Goal: Book appointment/travel/reservation

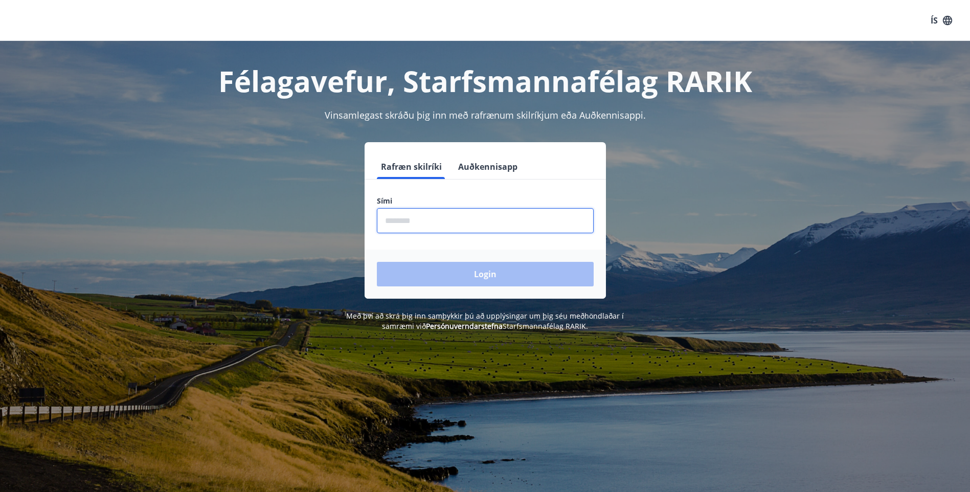
click at [472, 226] on input "phone" at bounding box center [485, 220] width 217 height 25
type input "********"
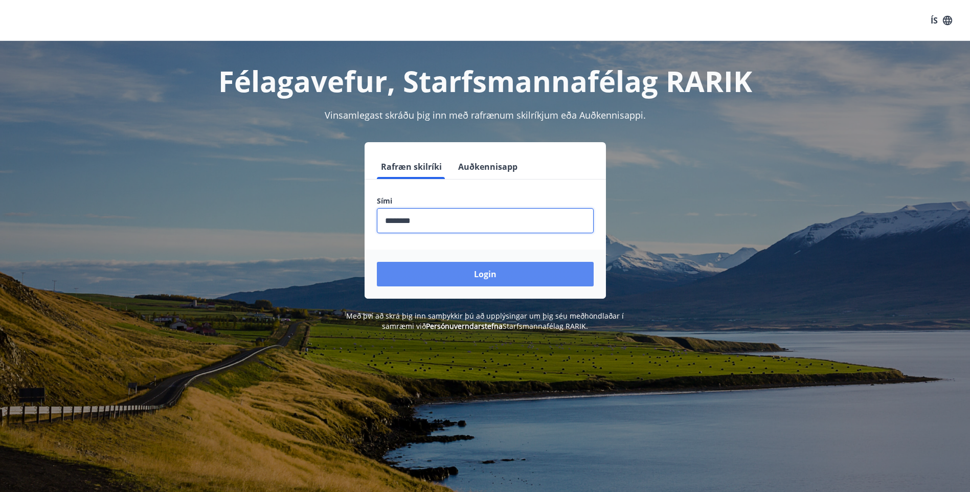
click at [404, 270] on button "Login" at bounding box center [485, 274] width 217 height 25
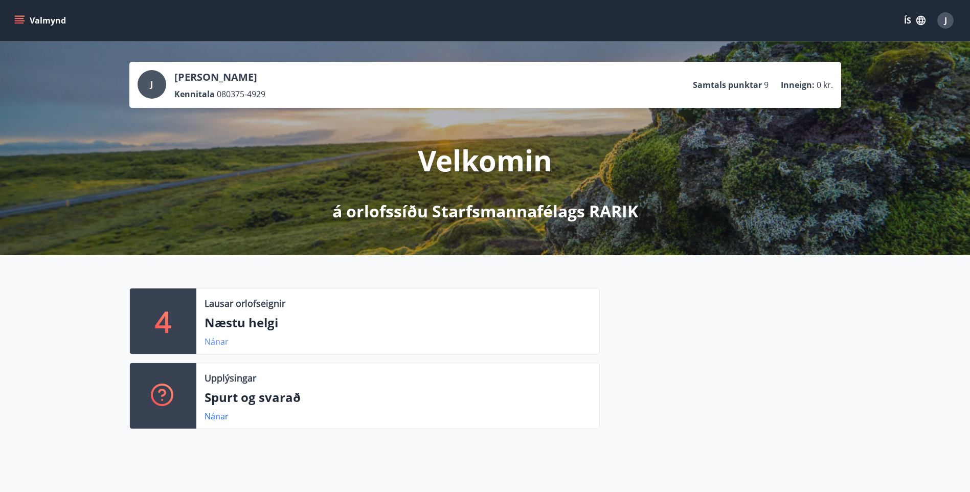
click at [221, 341] on link "Nánar" at bounding box center [216, 341] width 24 height 11
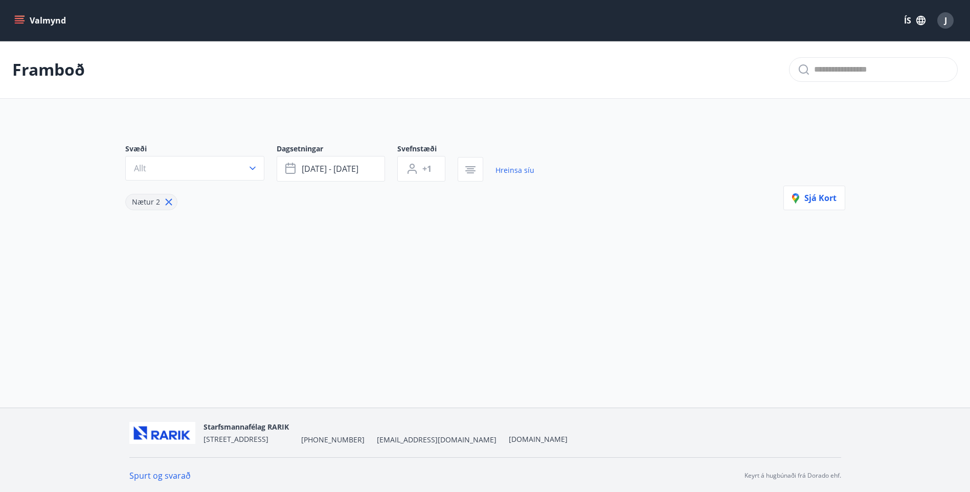
type input "*"
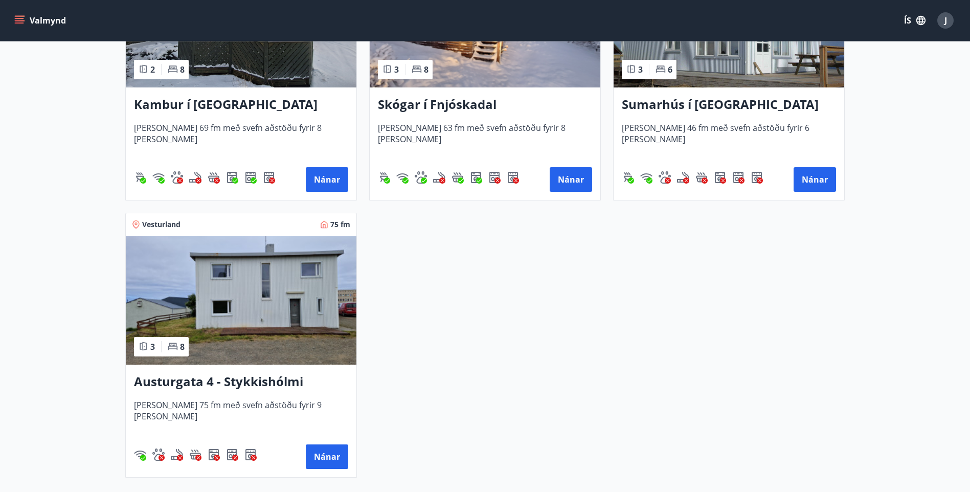
scroll to position [358, 0]
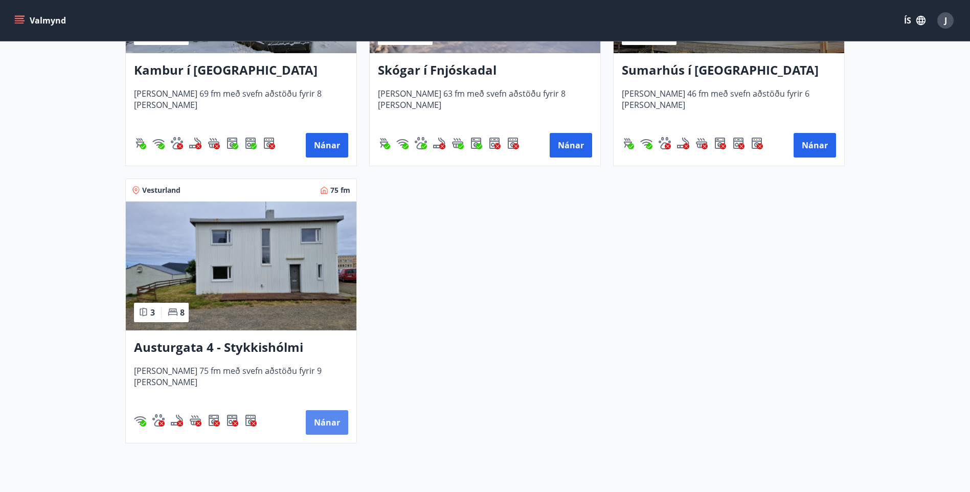
click at [327, 425] on button "Nánar" at bounding box center [327, 422] width 42 height 25
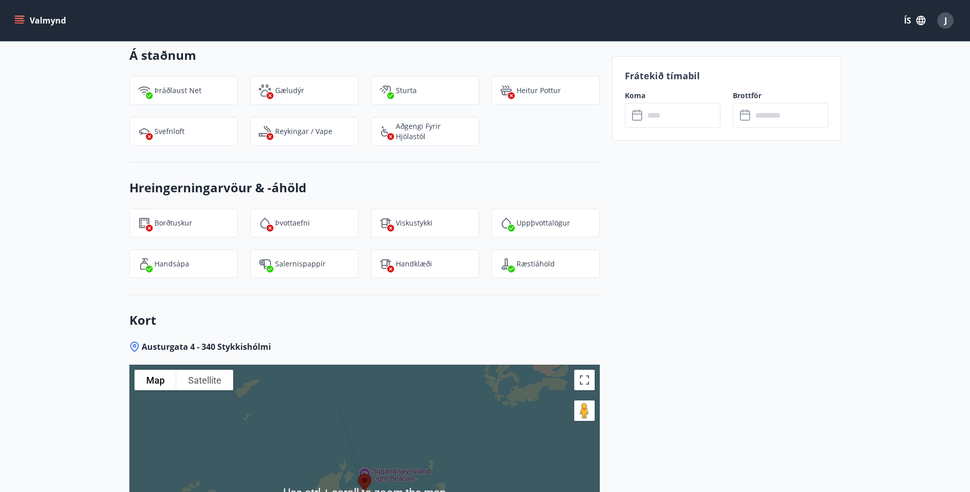
scroll to position [1208, 0]
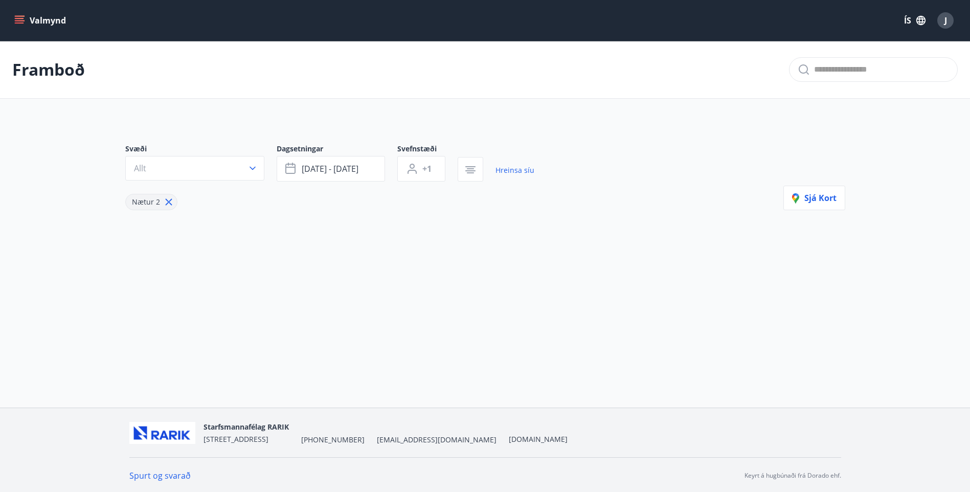
type input "*"
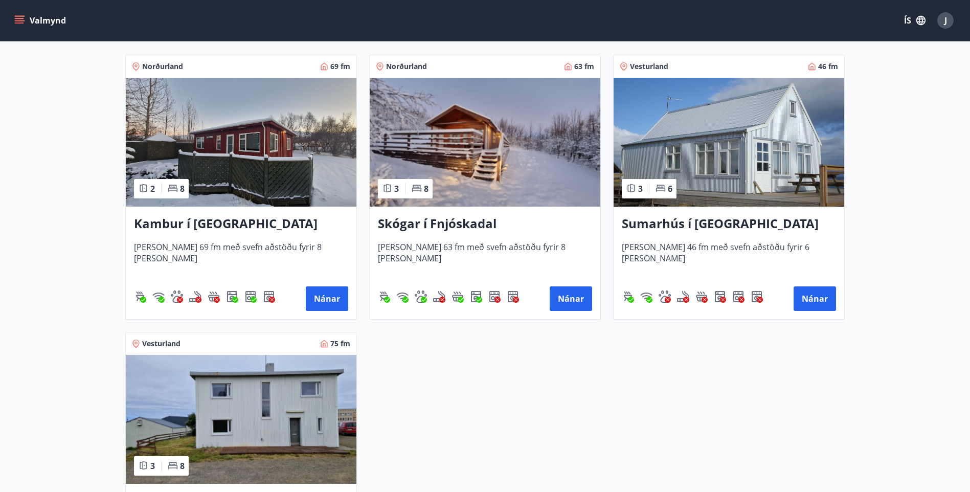
scroll to position [256, 0]
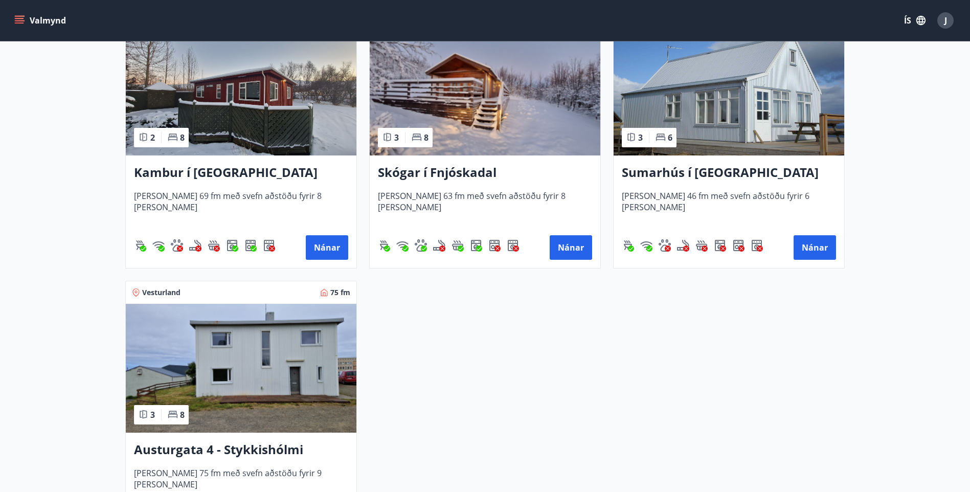
click at [423, 195] on span "[PERSON_NAME] 63 fm með svefn aðstöðu fyrir 8 [PERSON_NAME]" at bounding box center [485, 207] width 214 height 34
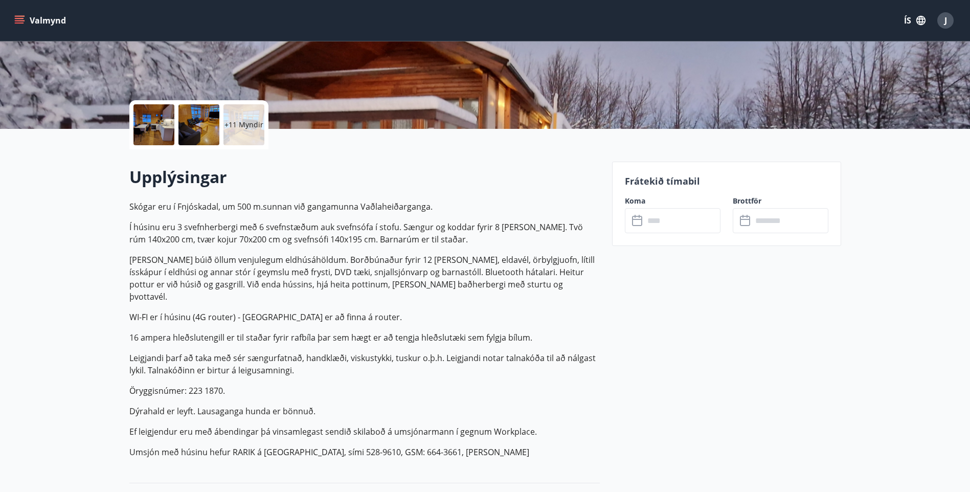
scroll to position [153, 0]
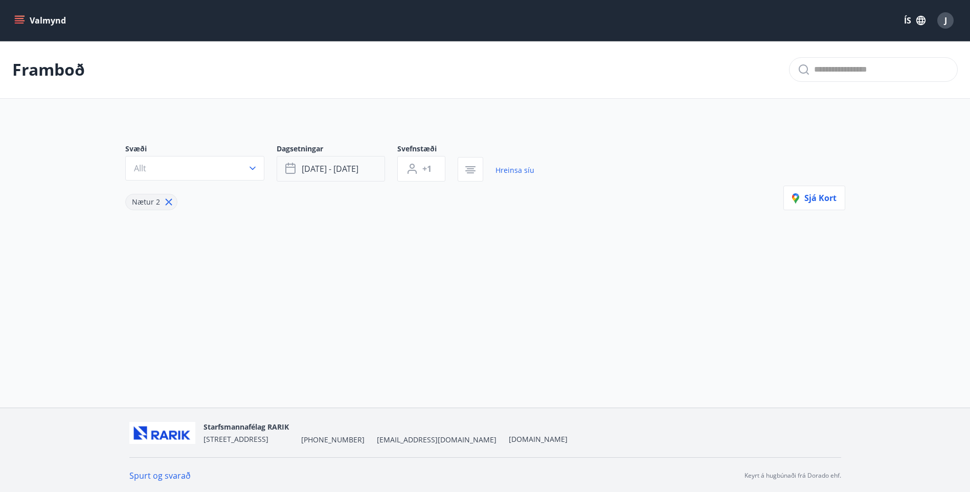
type input "*"
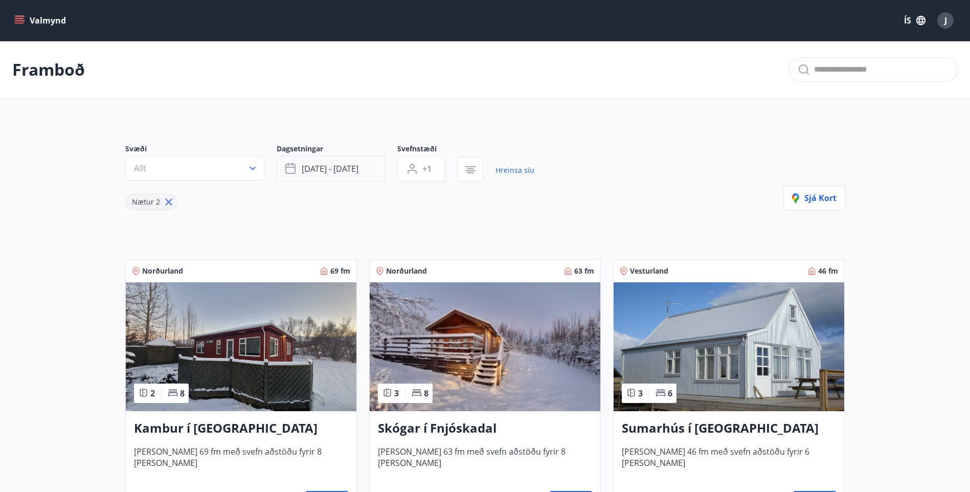
click at [358, 178] on button "[DATE] - [DATE]" at bounding box center [331, 169] width 108 height 26
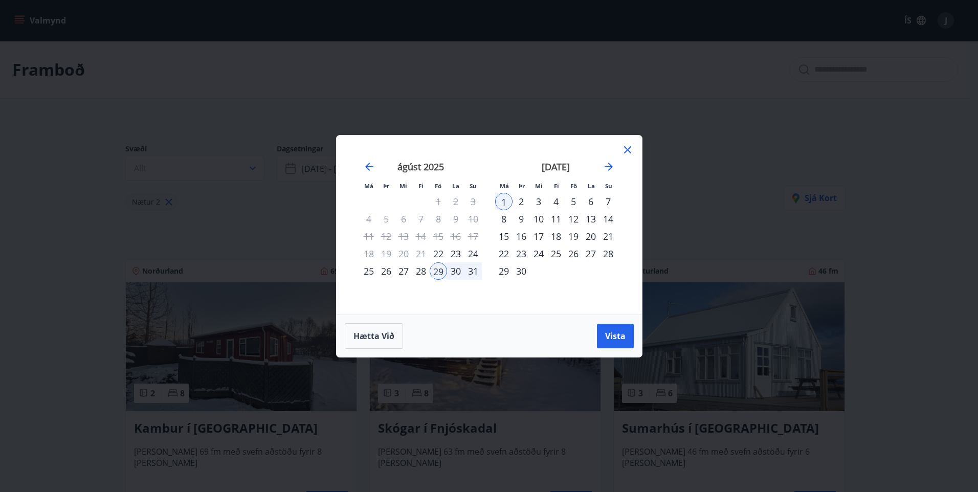
click at [590, 235] on div "20" at bounding box center [590, 236] width 17 height 17
click at [571, 235] on div "19" at bounding box center [572, 236] width 17 height 17
click at [605, 236] on div "21" at bounding box center [607, 236] width 17 height 17
click at [623, 149] on icon at bounding box center [627, 150] width 12 height 12
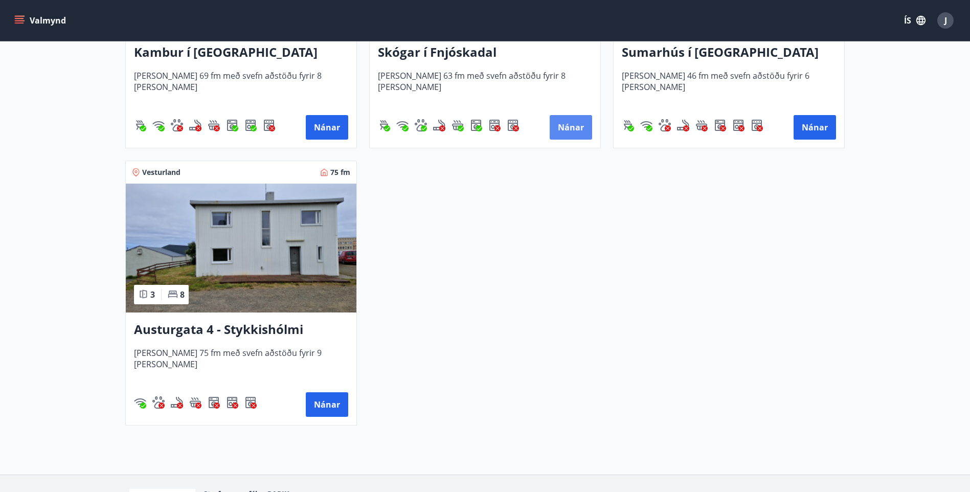
scroll to position [189, 0]
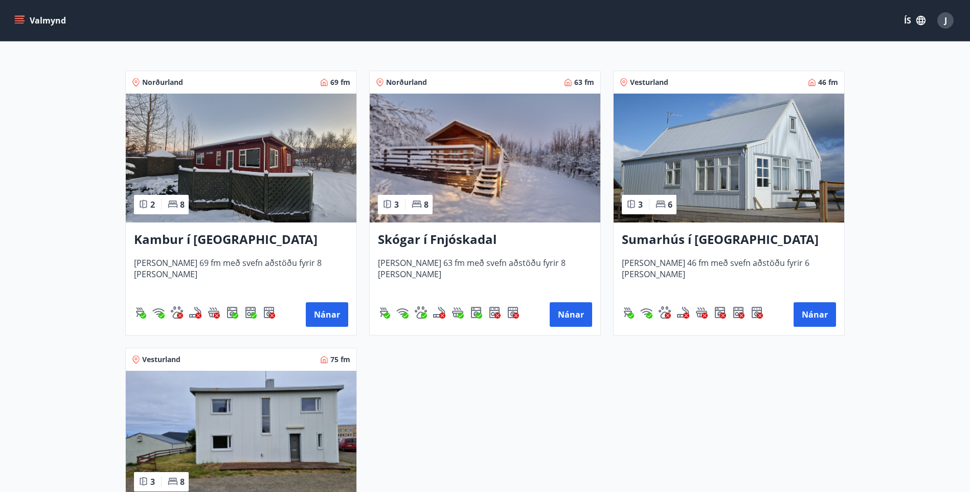
click at [15, 19] on icon "menu" at bounding box center [19, 20] width 10 height 10
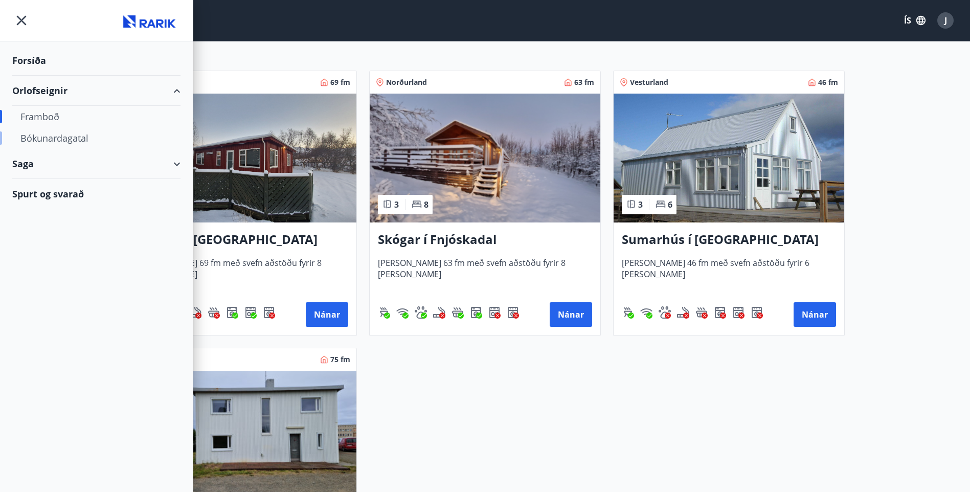
click at [74, 141] on div "Bókunardagatal" at bounding box center [96, 137] width 152 height 21
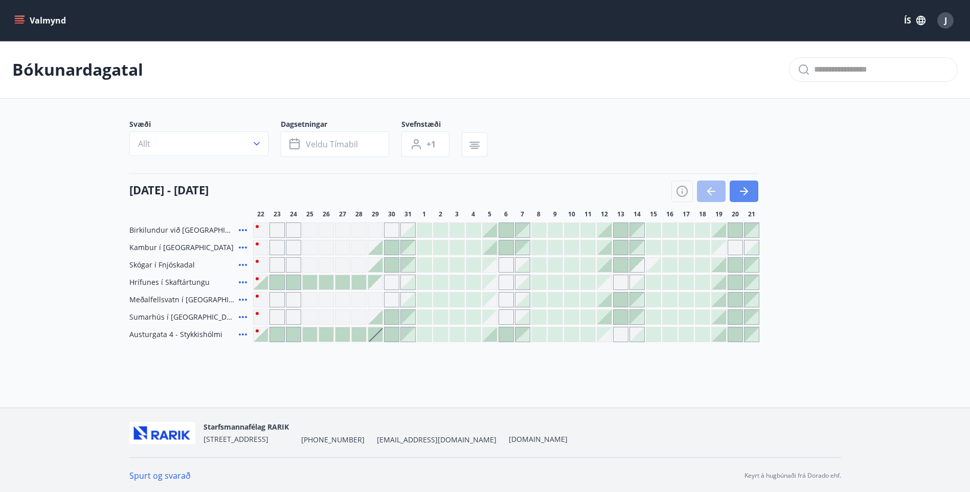
click at [747, 193] on icon "button" at bounding box center [744, 191] width 12 height 12
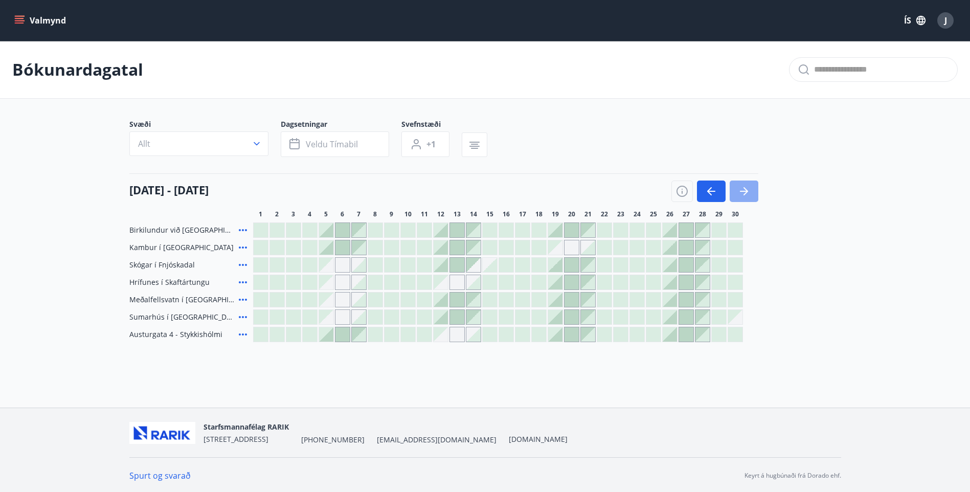
click at [747, 193] on icon "button" at bounding box center [744, 191] width 12 height 12
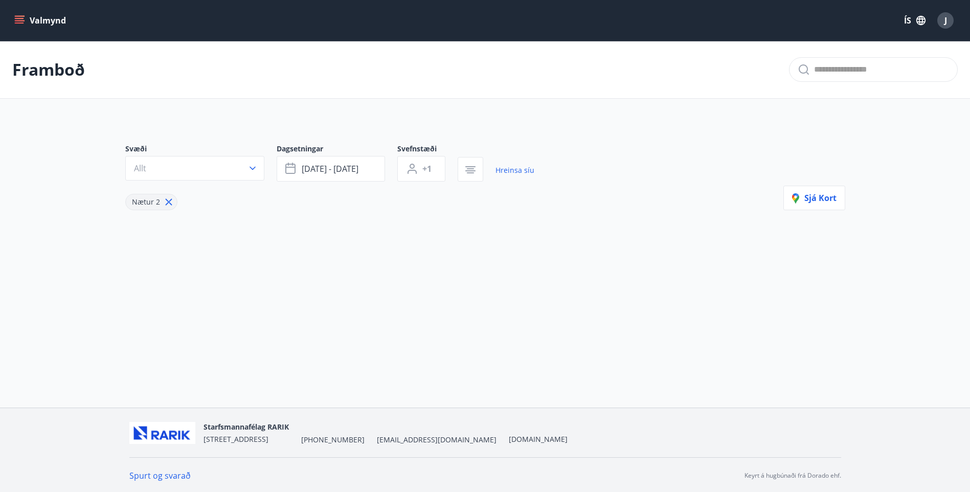
type input "*"
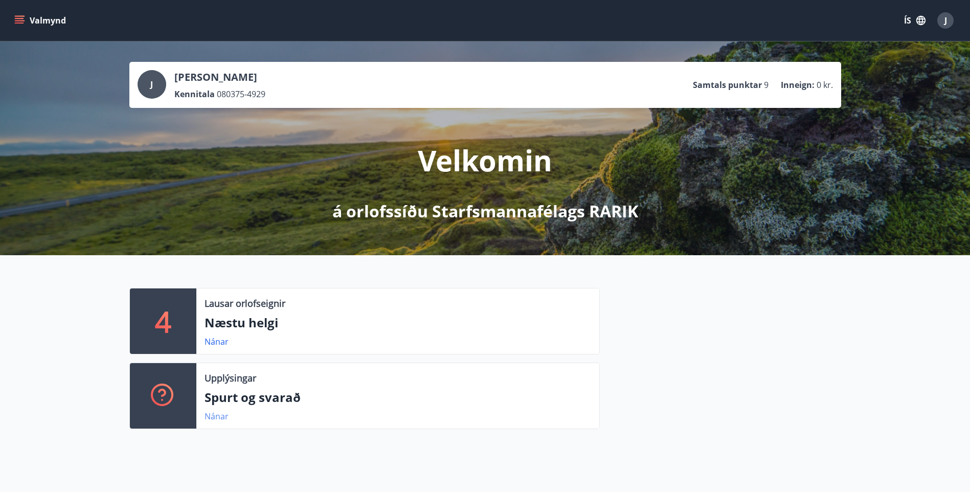
click at [210, 414] on link "Nánar" at bounding box center [216, 416] width 24 height 11
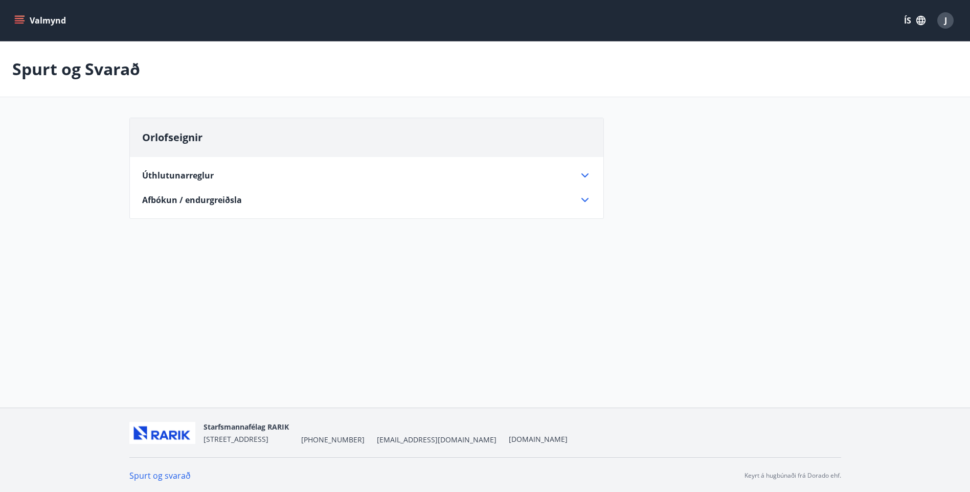
click at [581, 174] on icon at bounding box center [585, 175] width 12 height 12
